Goal: Find specific page/section: Find specific page/section

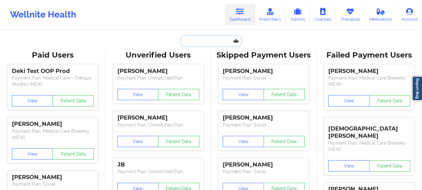
click at [197, 35] on input "text" at bounding box center [211, 41] width 62 height 12
paste input "[EMAIL_ADDRESS][DOMAIN_NAME]"
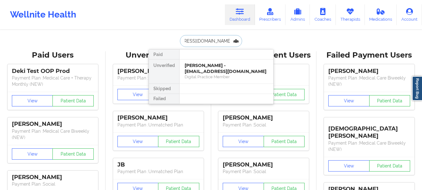
type input "[EMAIL_ADDRESS][DOMAIN_NAME]"
click at [237, 80] on div "[PERSON_NAME] - [EMAIL_ADDRESS][DOMAIN_NAME] Digital Practice Member (In-Networ…" at bounding box center [227, 71] width 94 height 24
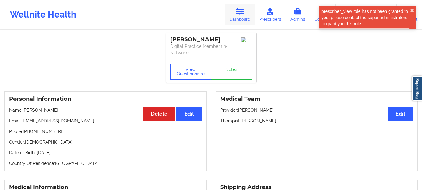
click at [241, 13] on icon at bounding box center [240, 11] width 8 height 7
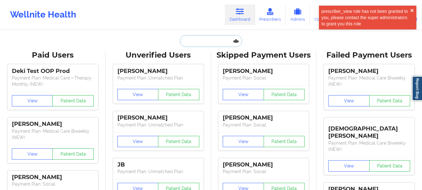
drag, startPoint x: 205, startPoint y: 39, endPoint x: 202, endPoint y: 39, distance: 3.8
click at [205, 39] on input "text" at bounding box center [211, 41] width 62 height 12
paste input "[EMAIL_ADDRESS][DOMAIN_NAME]"
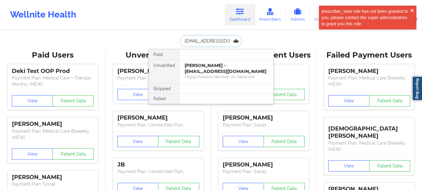
type input "[EMAIL_ADDRESS][DOMAIN_NAME]"
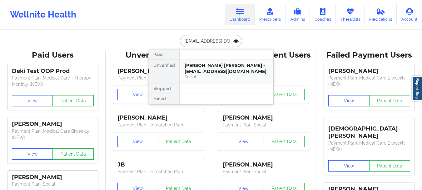
click at [199, 77] on div "Social" at bounding box center [227, 76] width 84 height 5
